Goal: Task Accomplishment & Management: Use online tool/utility

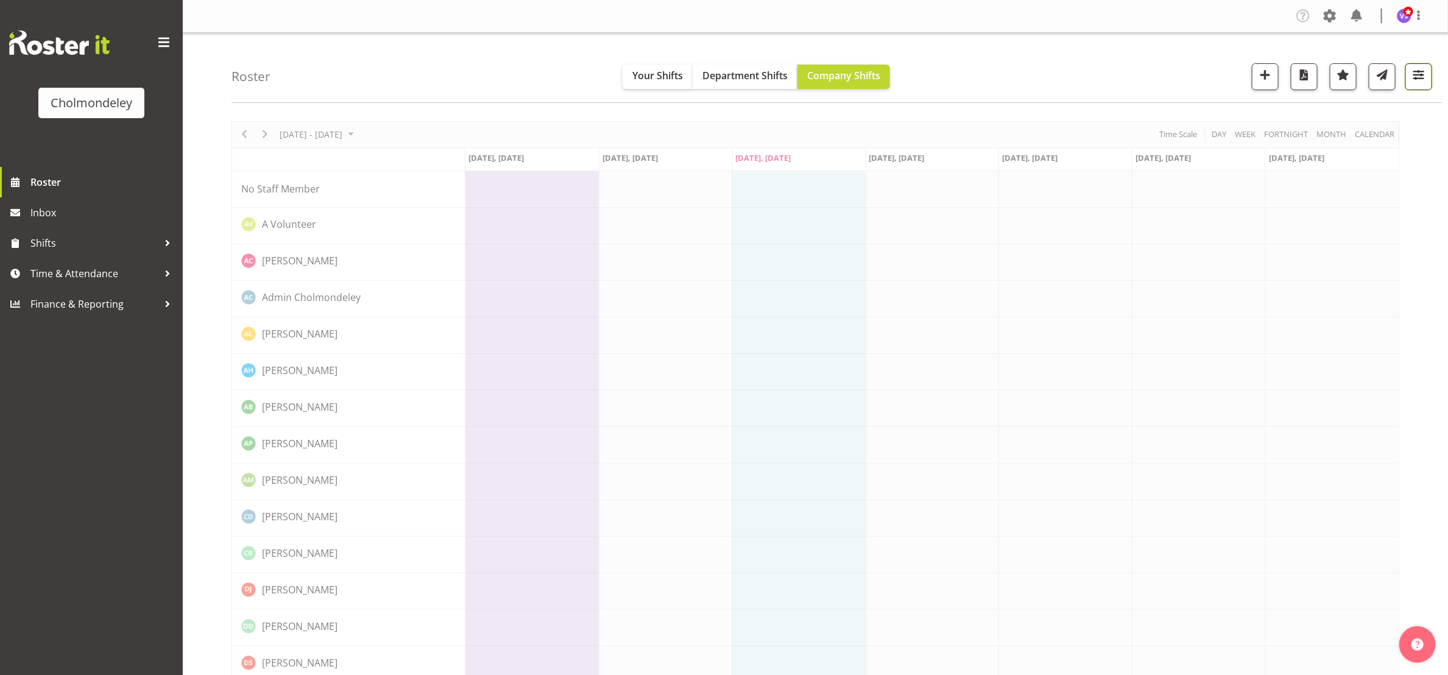
click at [1418, 71] on span "button" at bounding box center [1418, 75] width 16 height 16
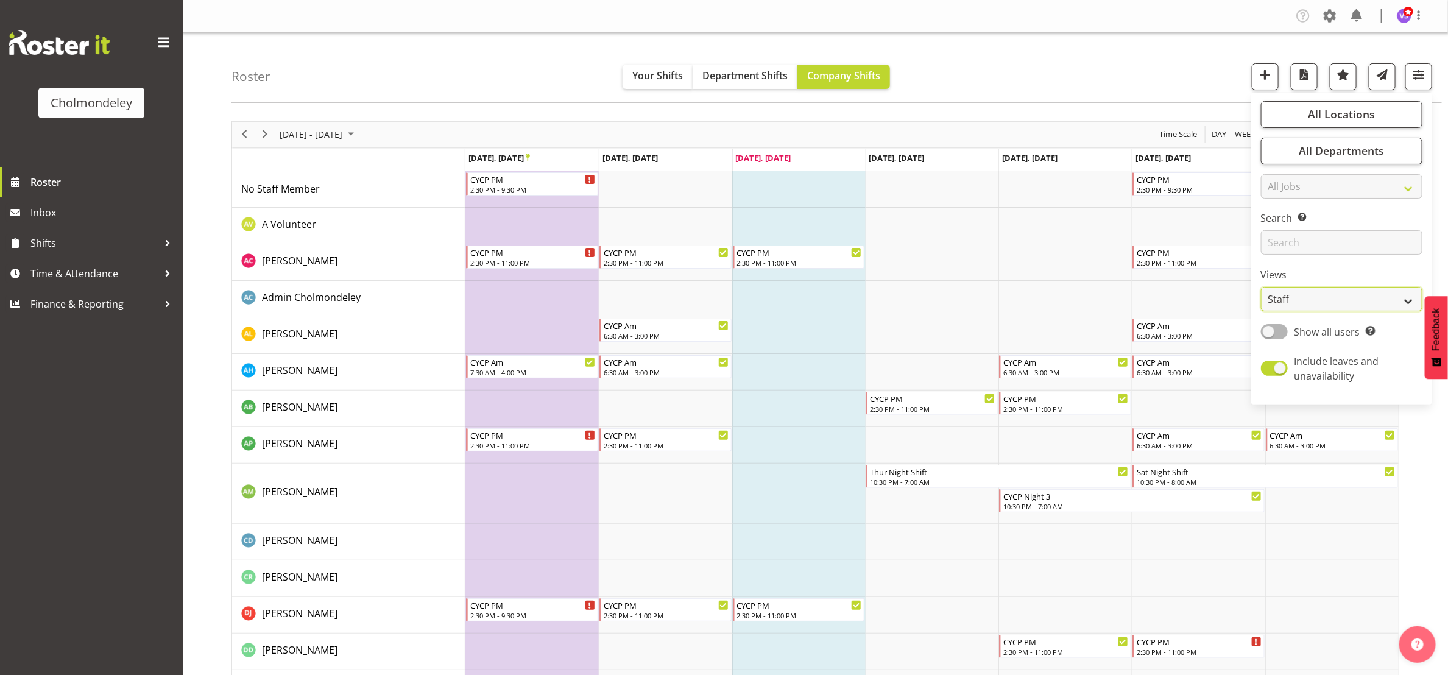
click at [1396, 292] on select "Staff Role Shift - Horizontal Shift - Vertical Staff - Location" at bounding box center [1341, 299] width 161 height 24
select select "shift"
click at [1261, 287] on select "Staff Role Shift - Horizontal Shift - Vertical Staff - Location" at bounding box center [1341, 299] width 161 height 24
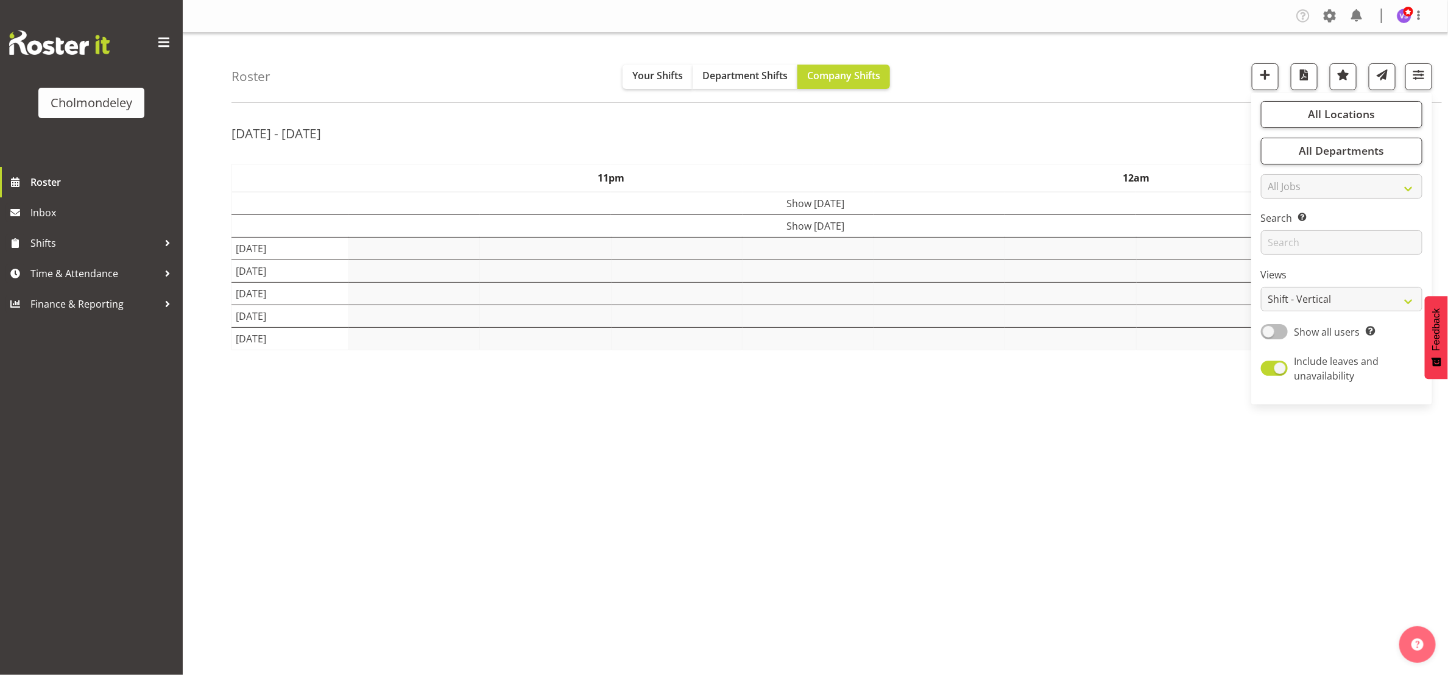
click at [1284, 332] on span at bounding box center [1274, 331] width 27 height 15
click at [1268, 332] on input "Show all users Show only rostered employees" at bounding box center [1265, 332] width 8 height 8
checkbox input "true"
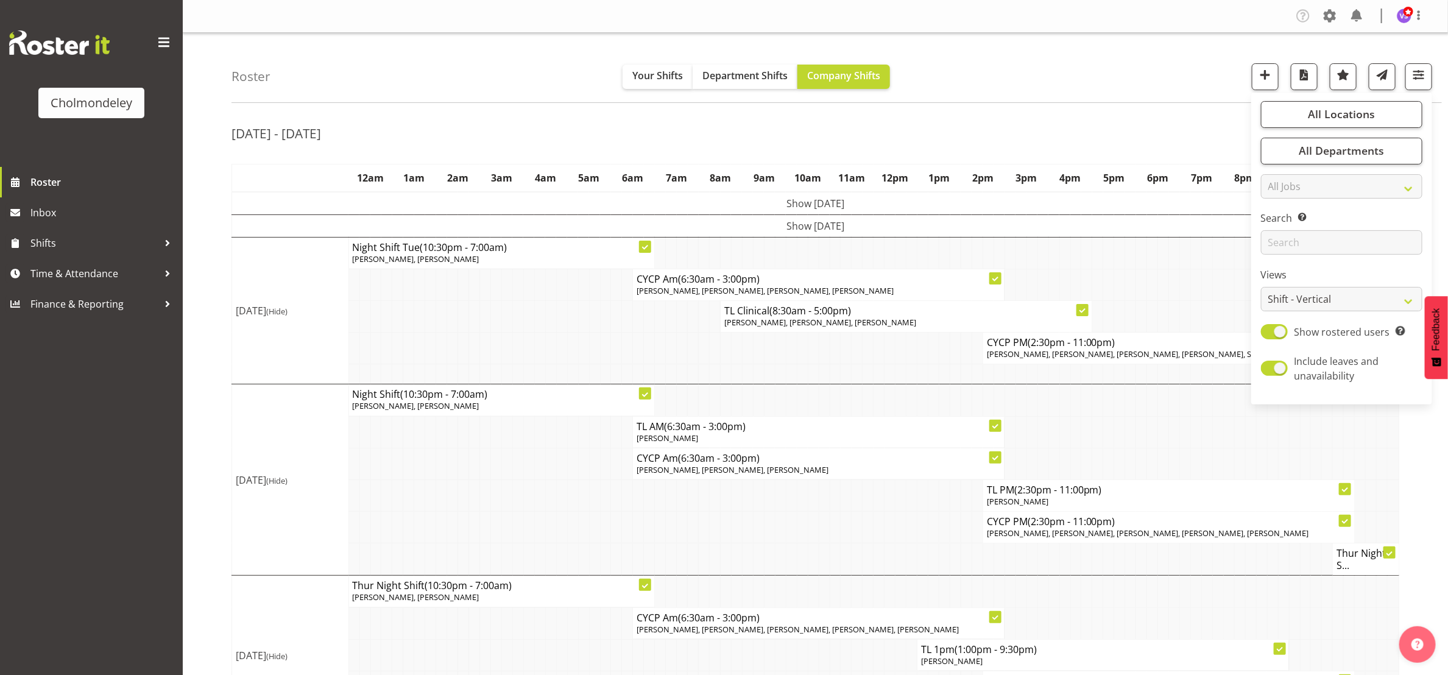
scroll to position [300, 0]
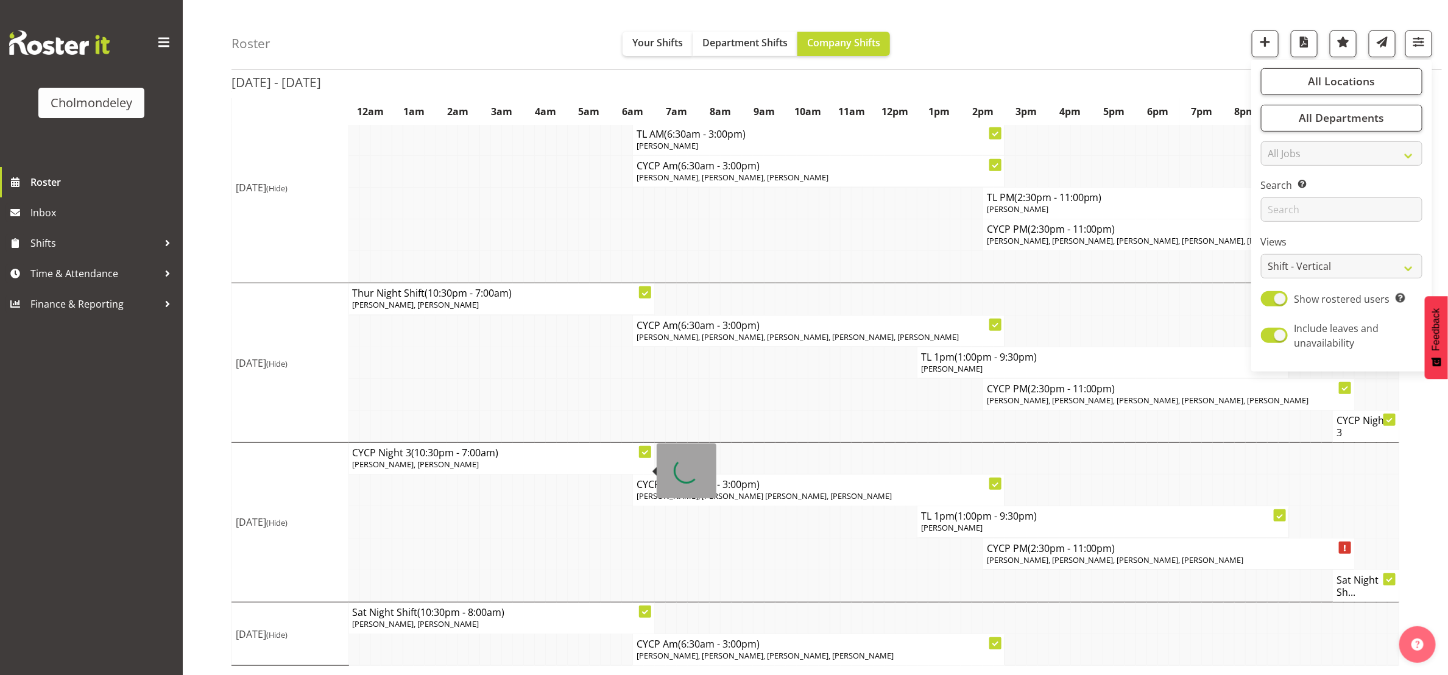
click at [616, 395] on td at bounding box center [616, 394] width 11 height 32
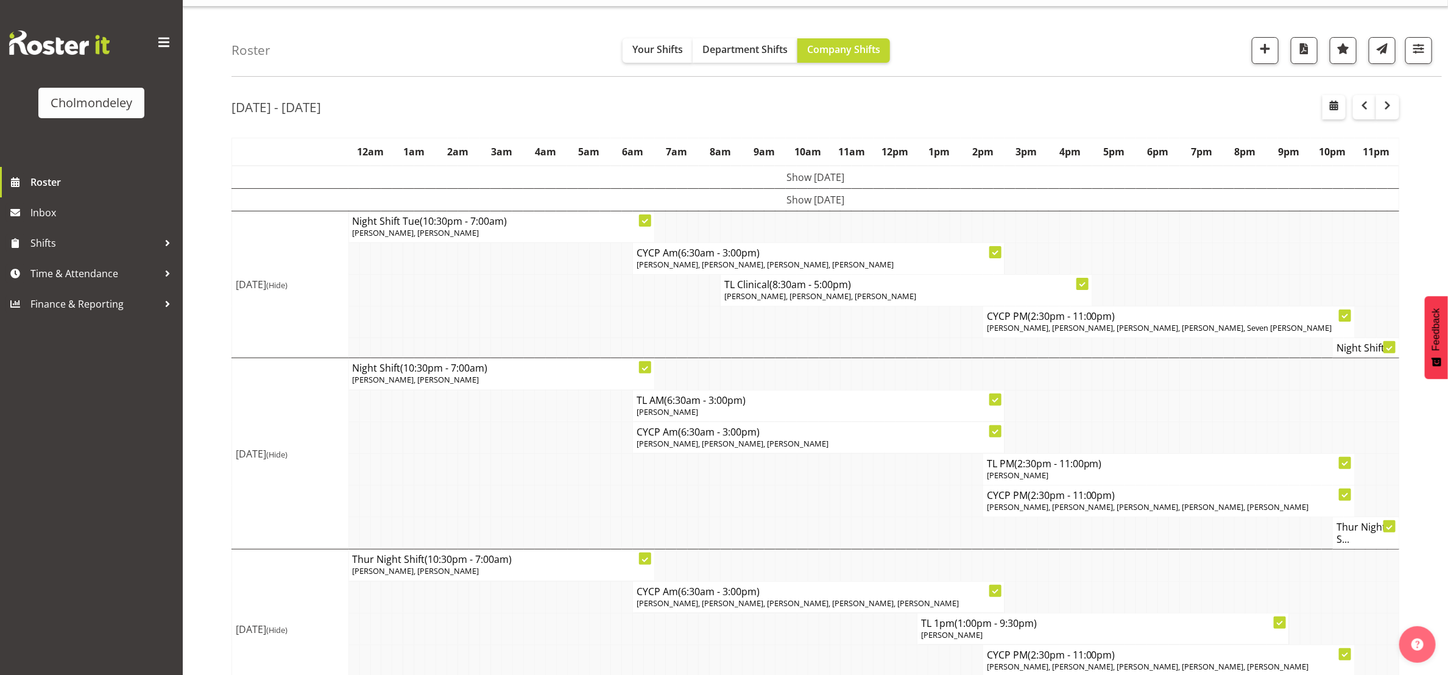
scroll to position [209, 0]
